Goal: Find specific page/section

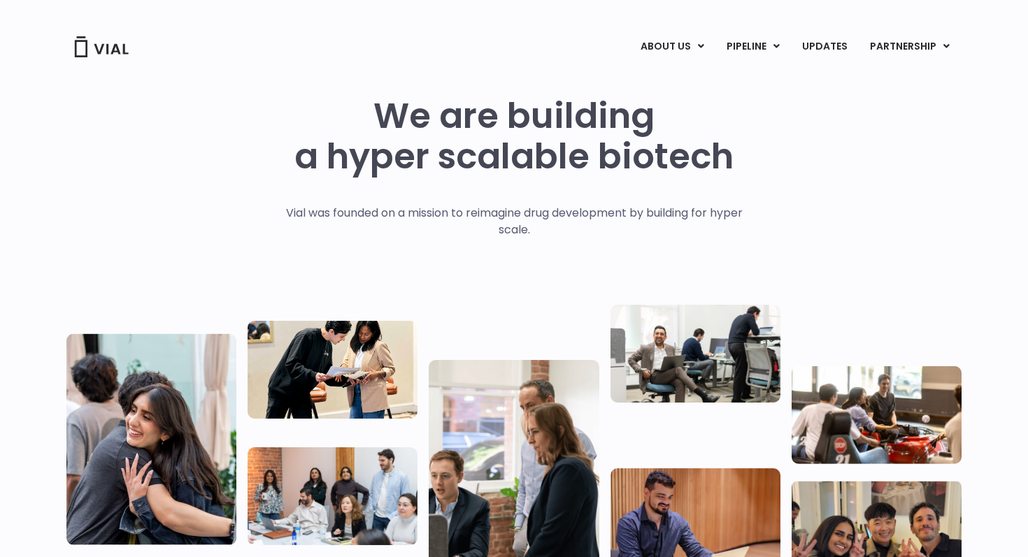
click at [426, 245] on div "Vial was founded on a mission to reimagine drug development by building for hyp…" at bounding box center [514, 250] width 486 height 90
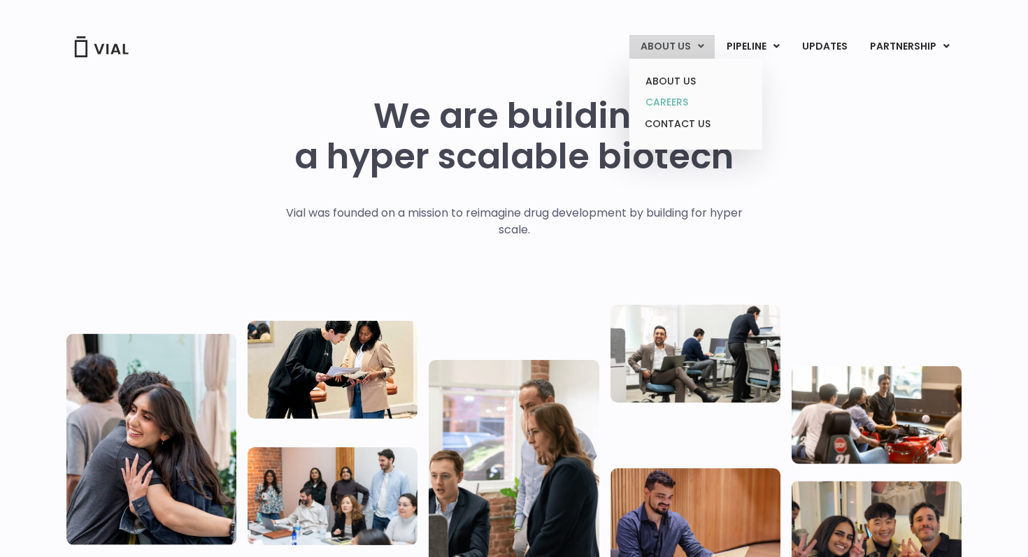
click at [668, 100] on link "CAREERS" at bounding box center [695, 103] width 122 height 22
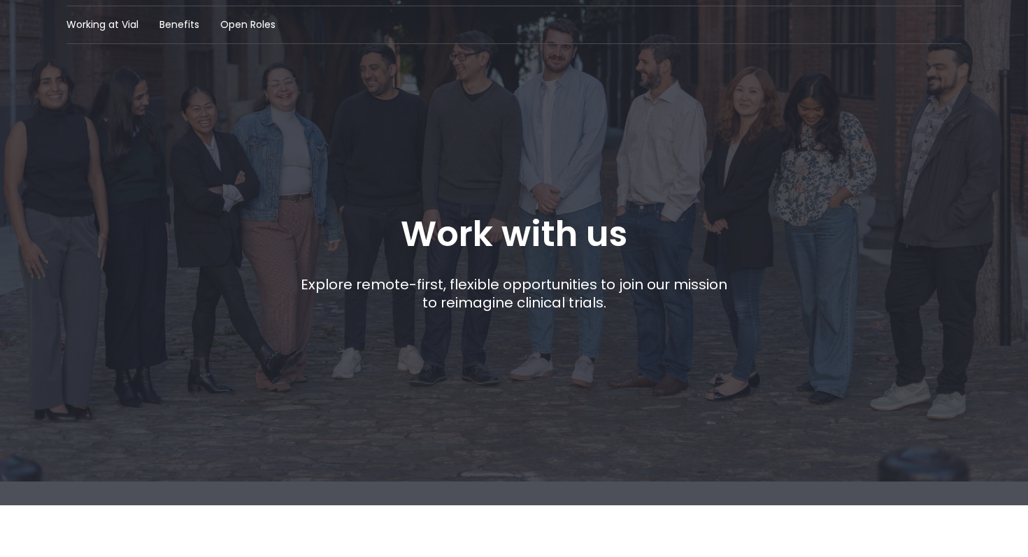
scroll to position [69, 0]
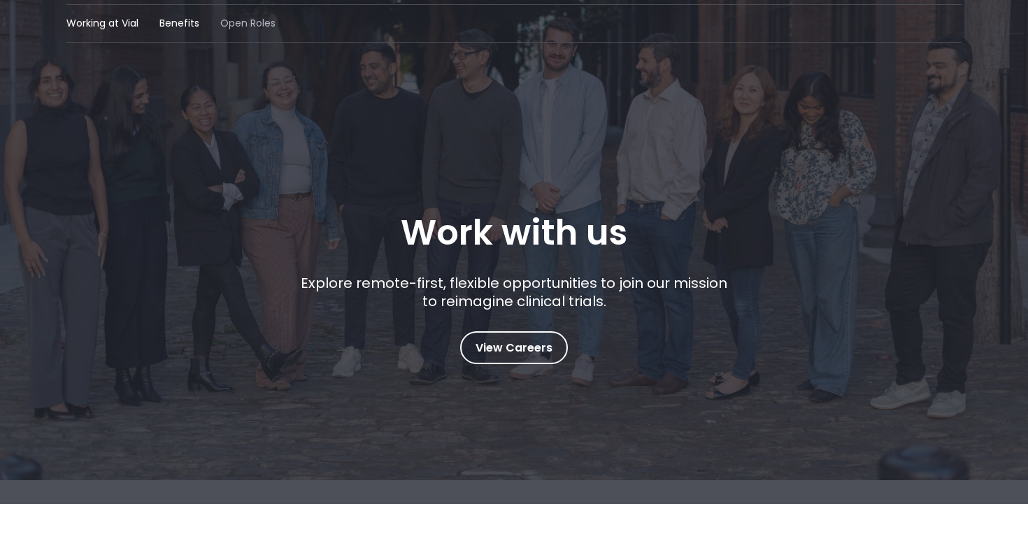
click at [250, 28] on span "Open Roles" at bounding box center [247, 23] width 55 height 15
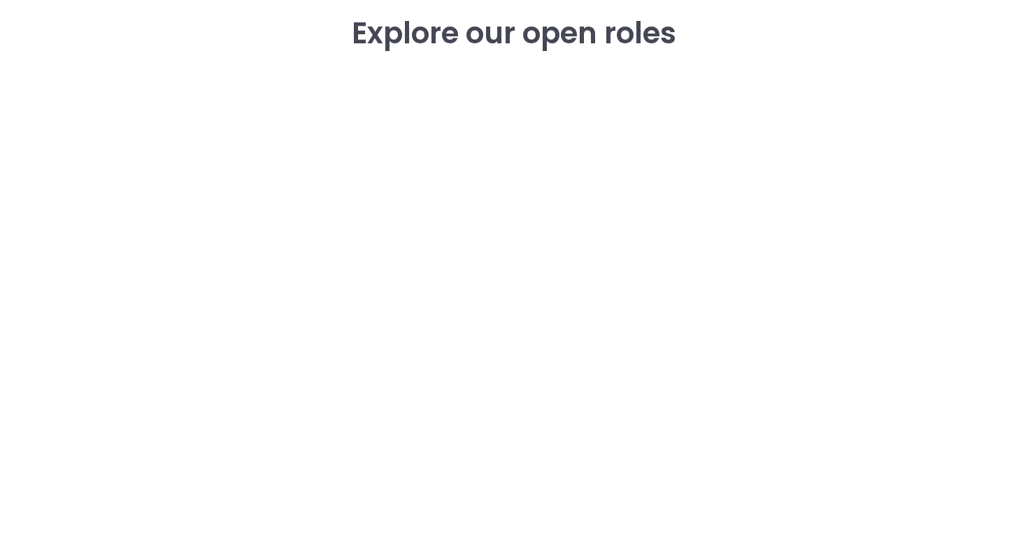
scroll to position [2004, 0]
